Goal: Task Accomplishment & Management: Complete application form

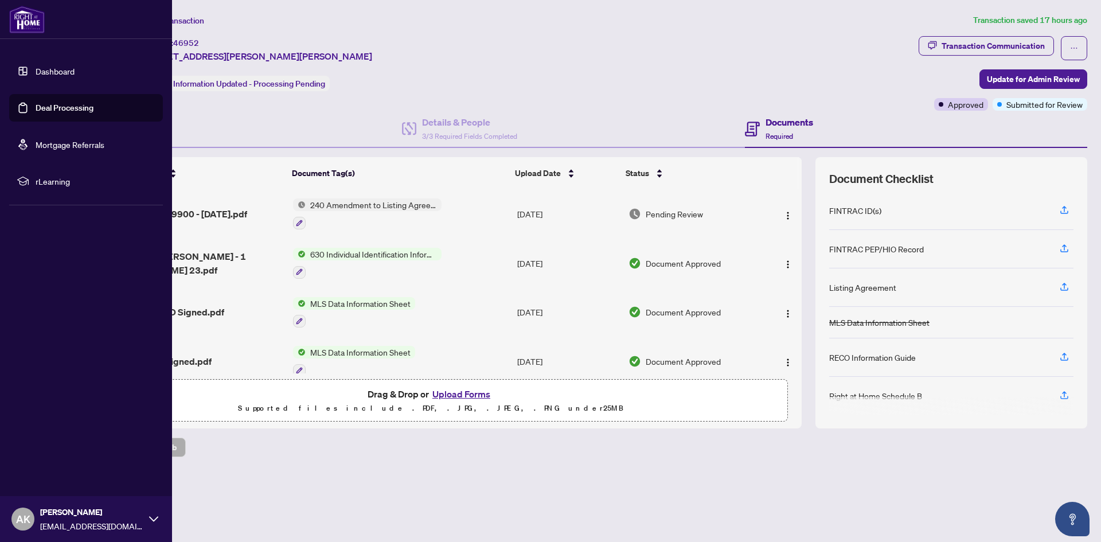
click at [36, 103] on link "Deal Processing" at bounding box center [65, 108] width 58 height 10
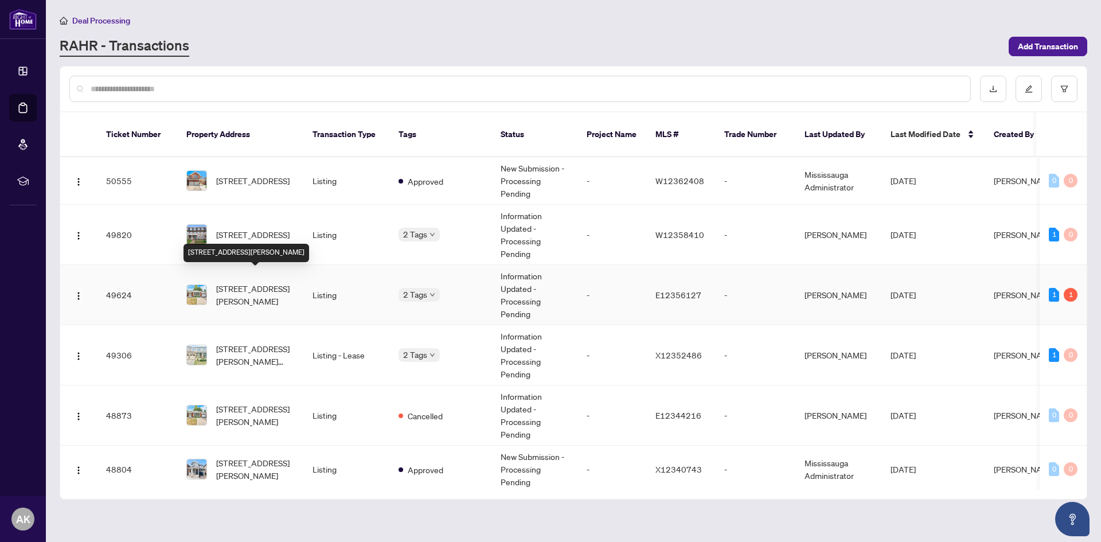
click at [265, 285] on span "[STREET_ADDRESS][PERSON_NAME]" at bounding box center [255, 294] width 78 height 25
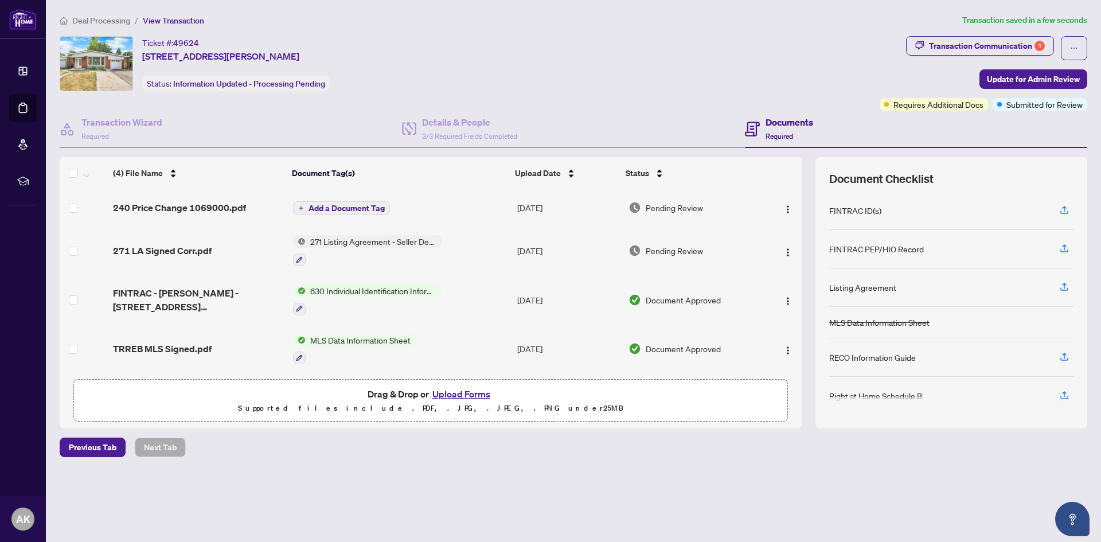
click at [341, 208] on span "Add a Document Tag" at bounding box center [347, 208] width 76 height 8
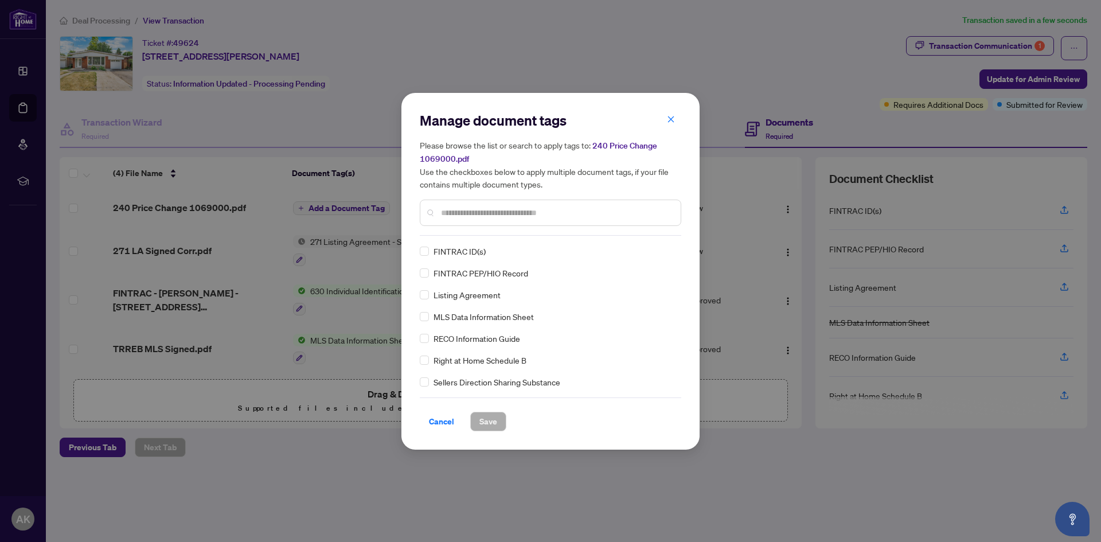
click at [466, 213] on input "text" at bounding box center [556, 213] width 231 height 13
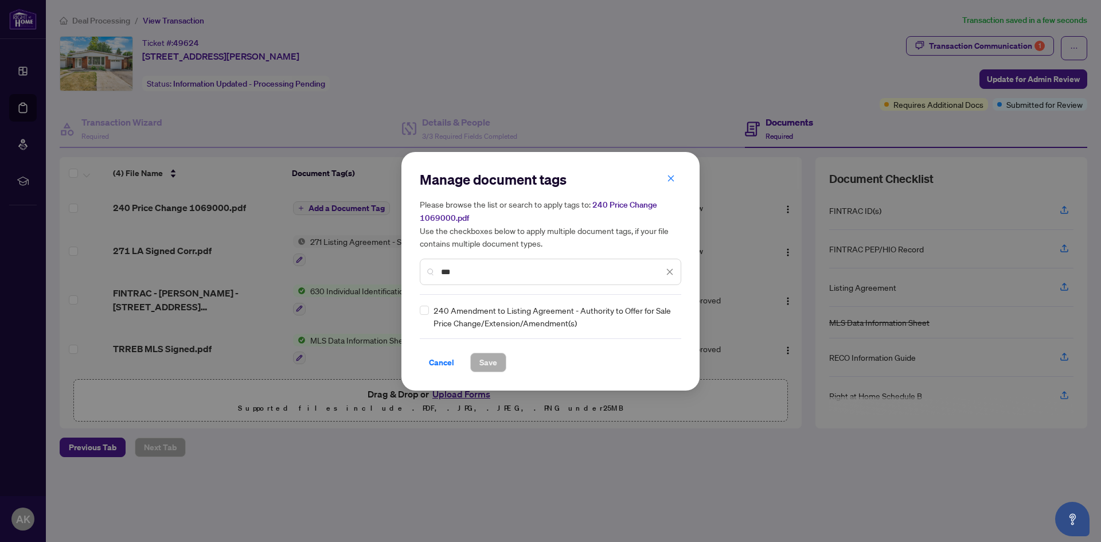
type input "***"
click at [419, 310] on div "Manage document tags Please browse the list or search to apply tags to: 240 Pri…" at bounding box center [551, 271] width 298 height 239
click at [493, 365] on span "Save" at bounding box center [489, 362] width 18 height 18
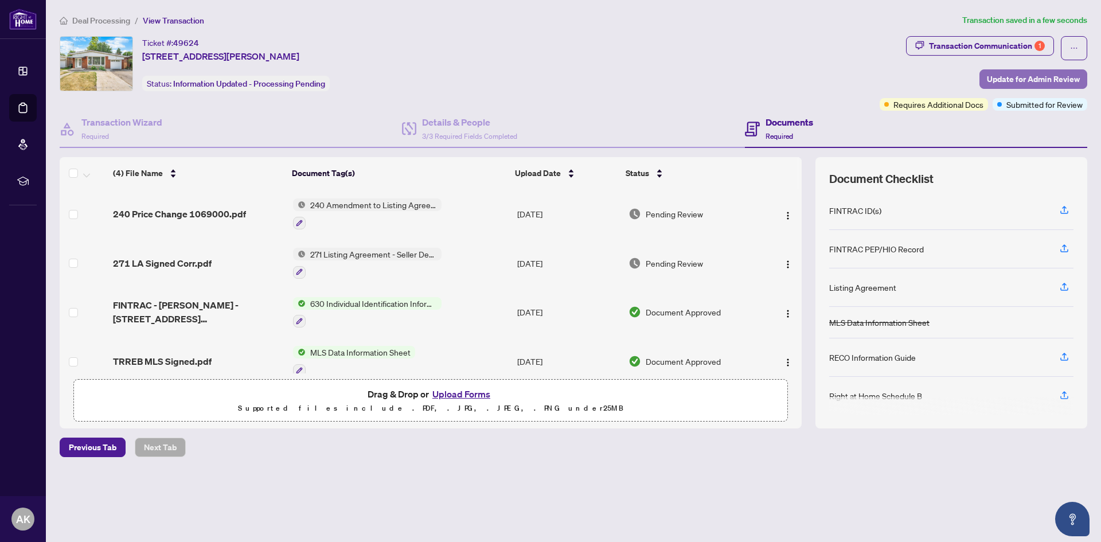
click at [1015, 81] on span "Update for Admin Review" at bounding box center [1033, 79] width 93 height 18
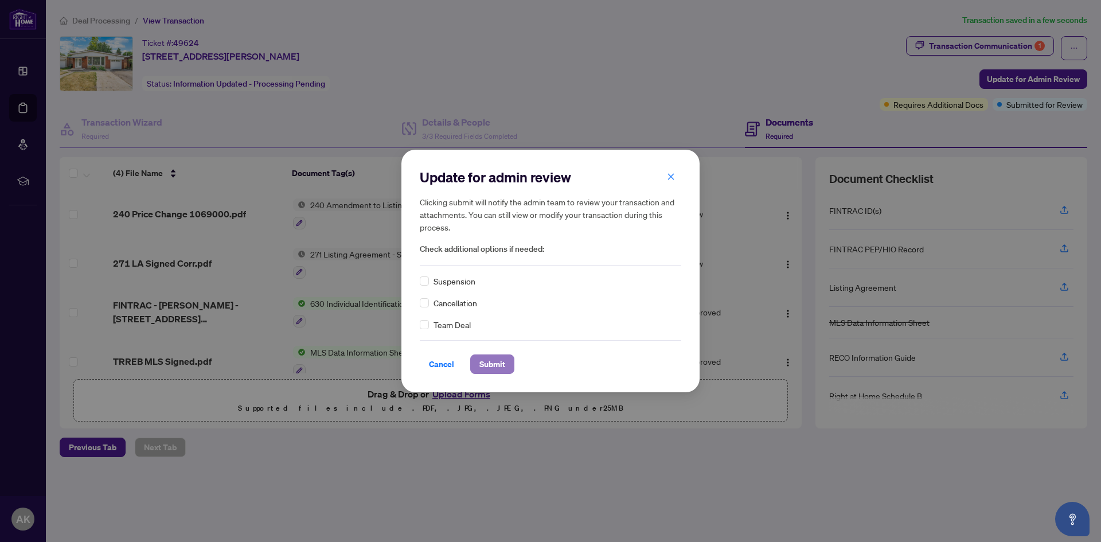
click at [488, 367] on span "Submit" at bounding box center [493, 364] width 26 height 18
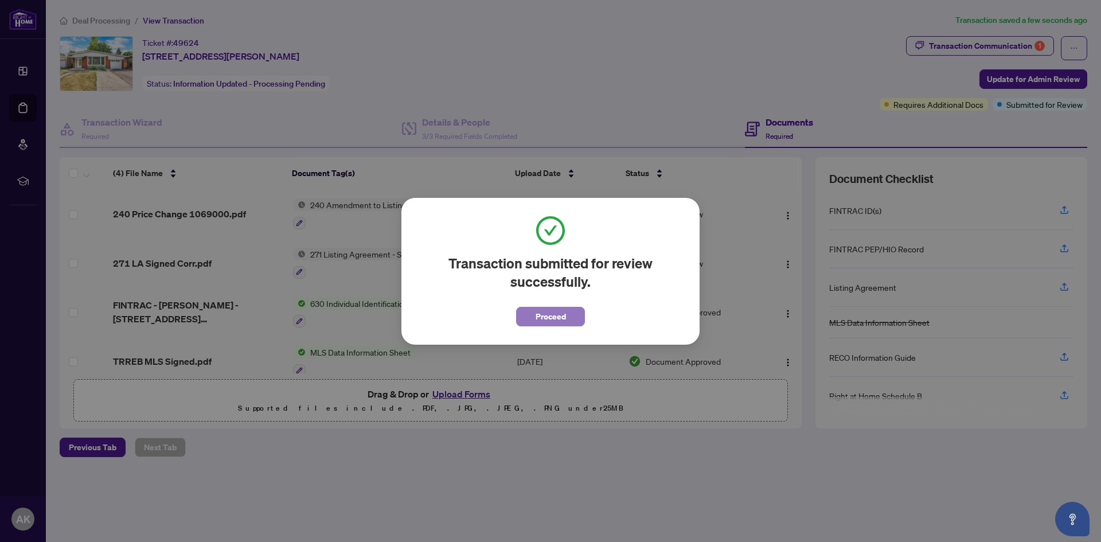
click at [567, 320] on button "Proceed" at bounding box center [550, 317] width 69 height 20
